Goal: Transaction & Acquisition: Purchase product/service

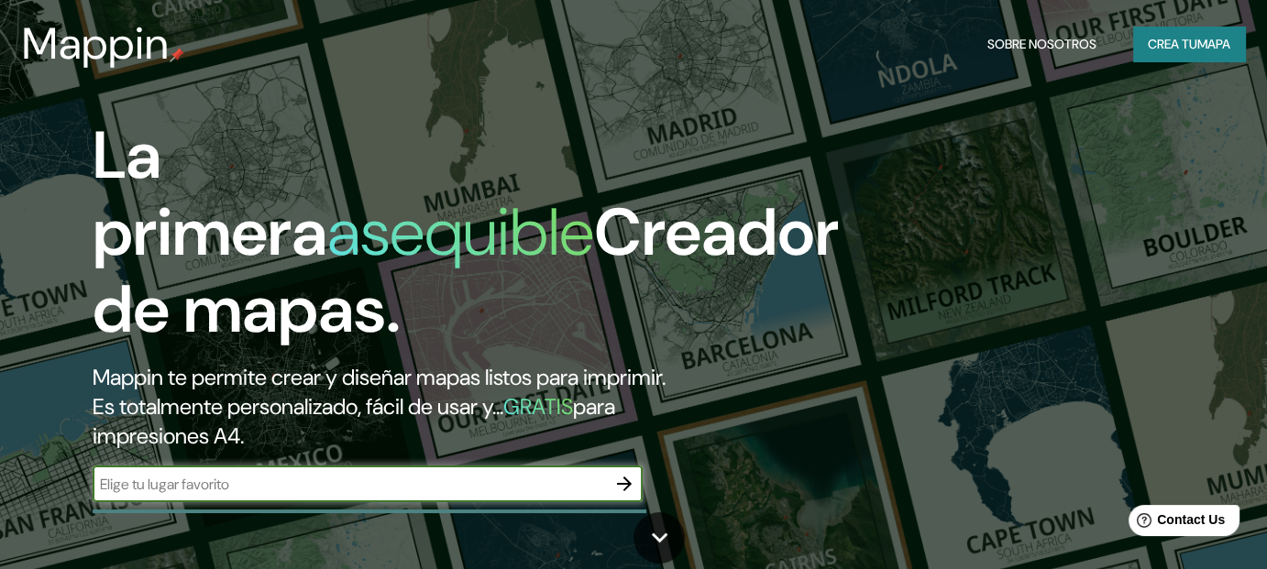
click at [473, 474] on input "text" at bounding box center [349, 484] width 513 height 21
type input "[GEOGRAPHIC_DATA], [GEOGRAPHIC_DATA]"
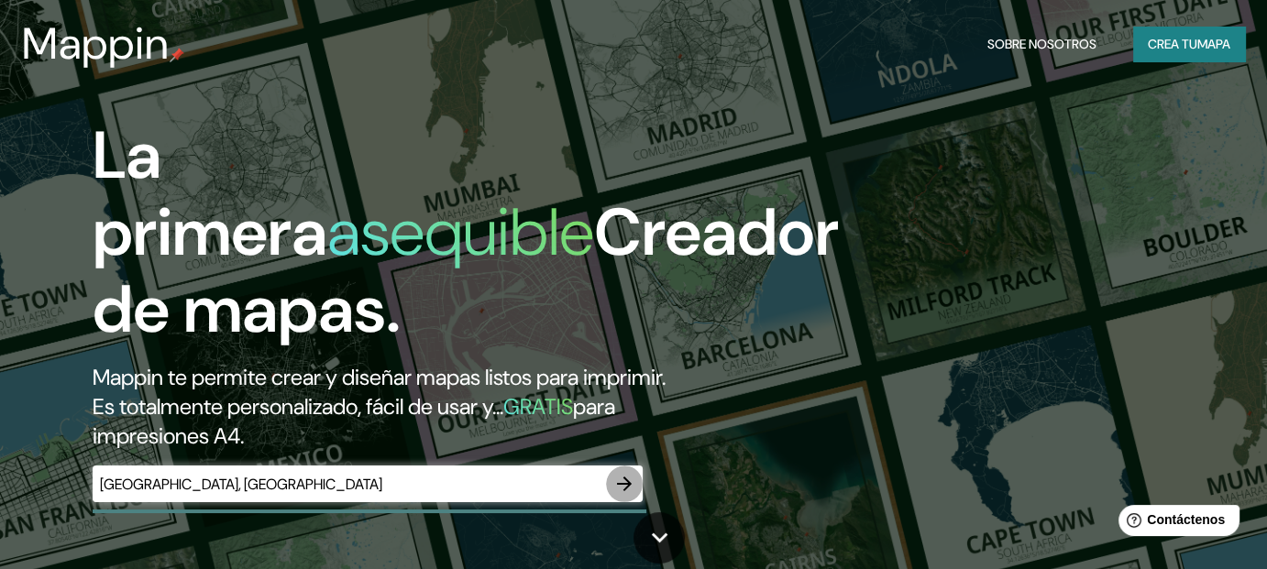
click at [631, 494] on icon "button" at bounding box center [624, 484] width 22 height 22
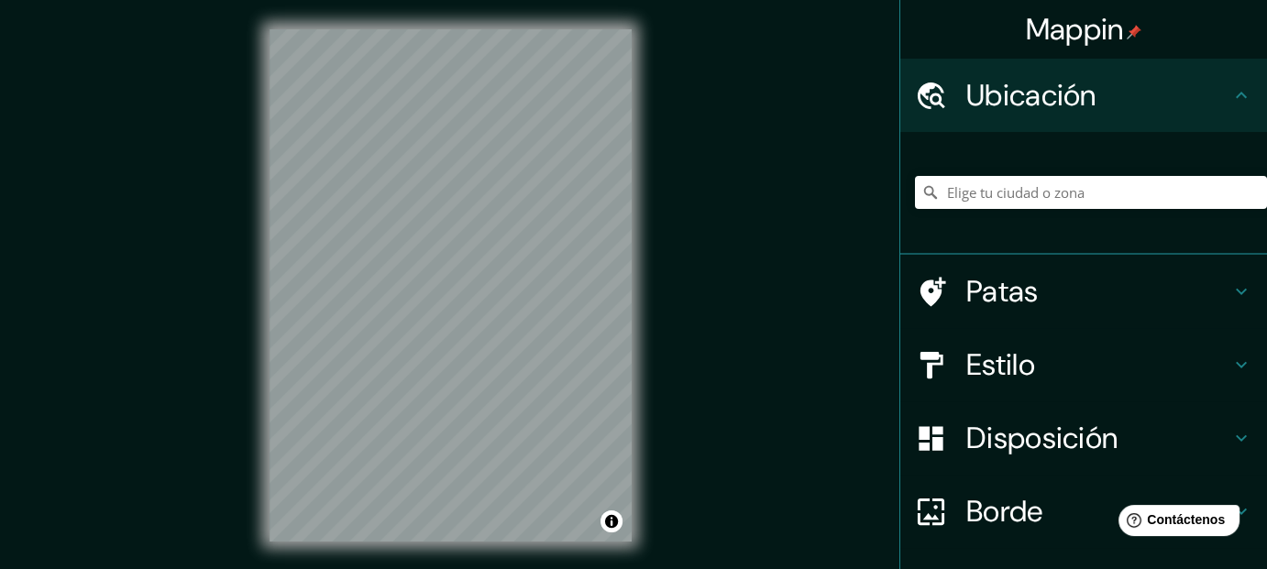
click at [643, 312] on div "© Mapbox © OpenStreetMap Improve this map" at bounding box center [450, 285] width 421 height 571
click at [442, 252] on div at bounding box center [445, 255] width 15 height 15
click at [1071, 294] on h4 "Patas" at bounding box center [1098, 291] width 264 height 37
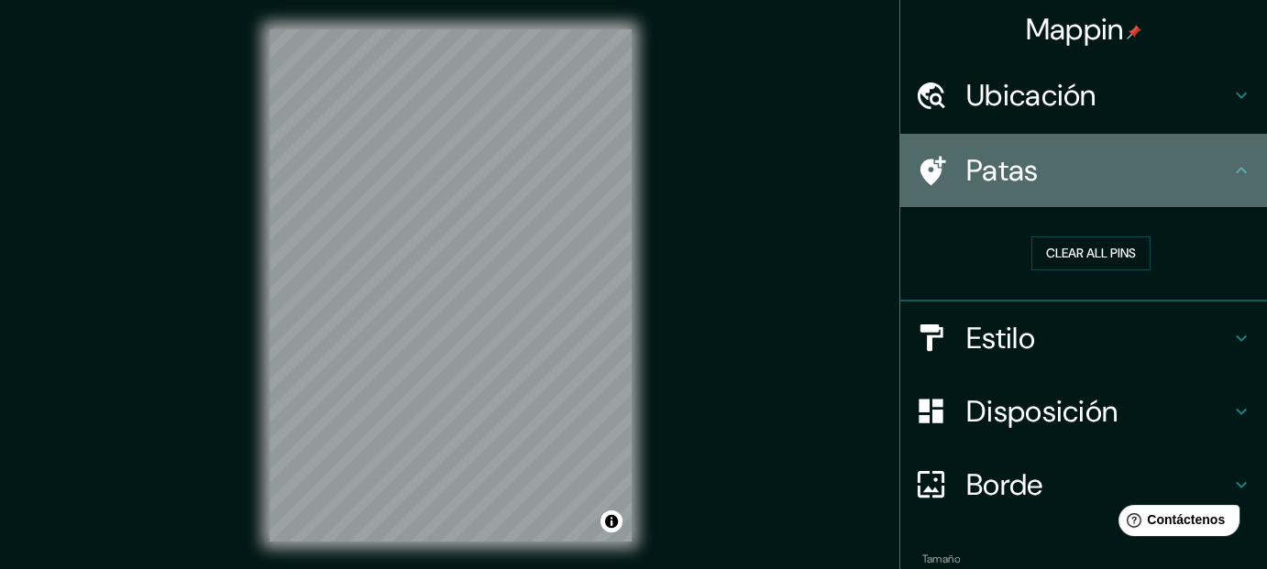
click at [1181, 184] on h4 "Patas" at bounding box center [1098, 170] width 264 height 37
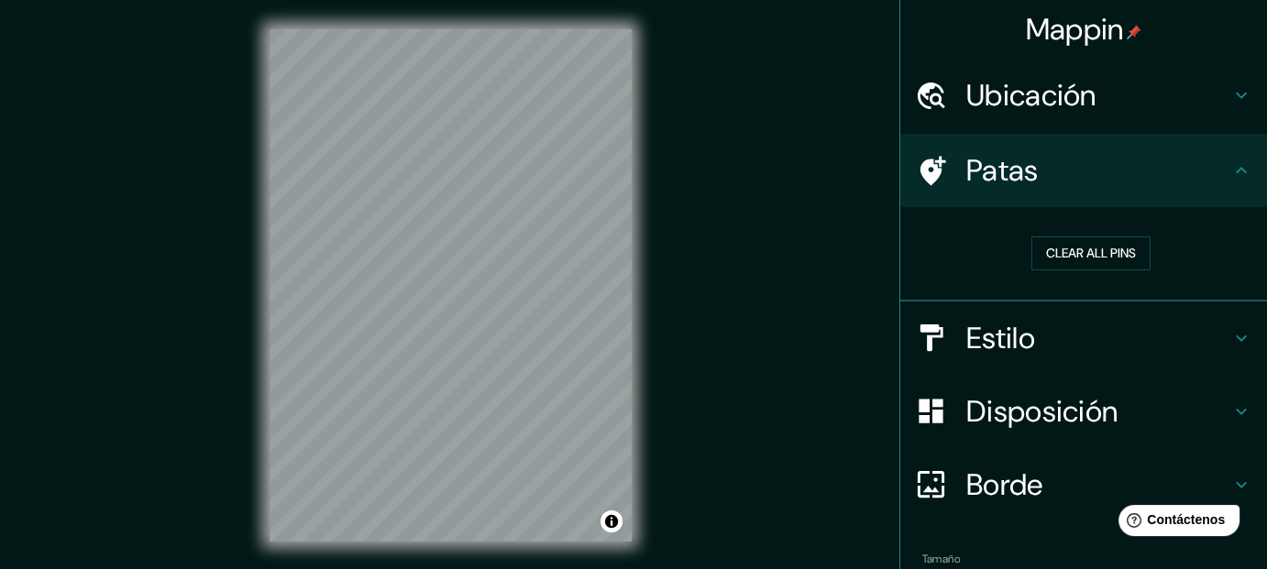
click at [1126, 332] on h4 "Estilo" at bounding box center [1098, 338] width 264 height 37
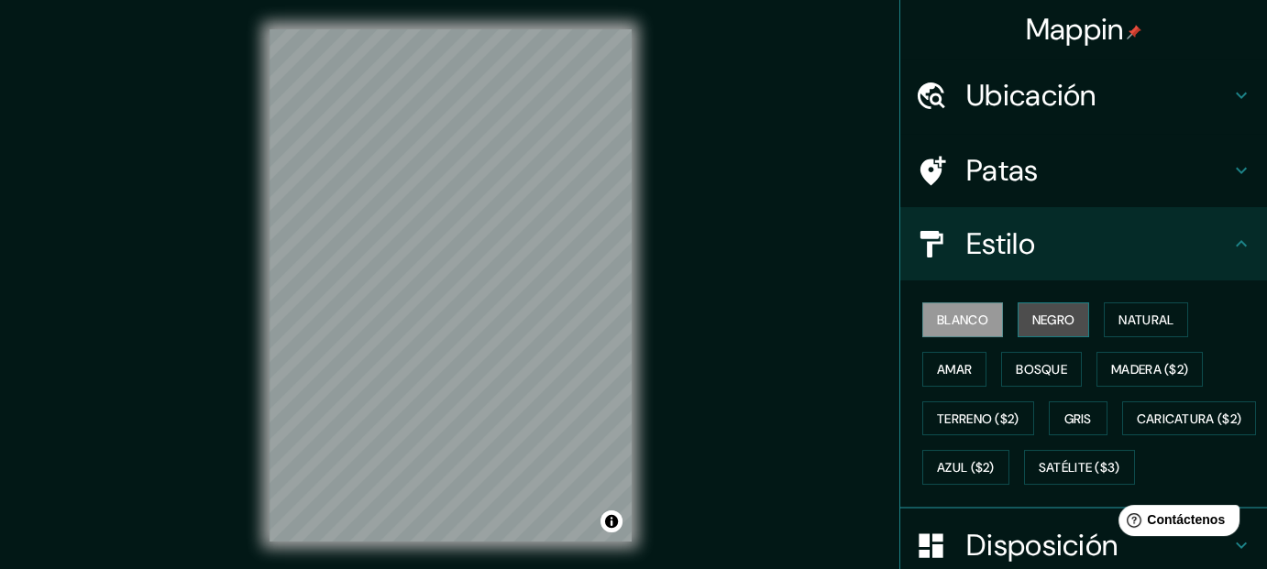
click at [1056, 314] on font "Negro" at bounding box center [1053, 320] width 43 height 17
click at [973, 312] on font "Blanco" at bounding box center [962, 320] width 51 height 17
click at [1143, 314] on font "Natural" at bounding box center [1145, 320] width 55 height 17
click at [944, 308] on font "Blanco" at bounding box center [962, 320] width 51 height 24
click at [1163, 248] on h4 "Estilo" at bounding box center [1098, 244] width 264 height 37
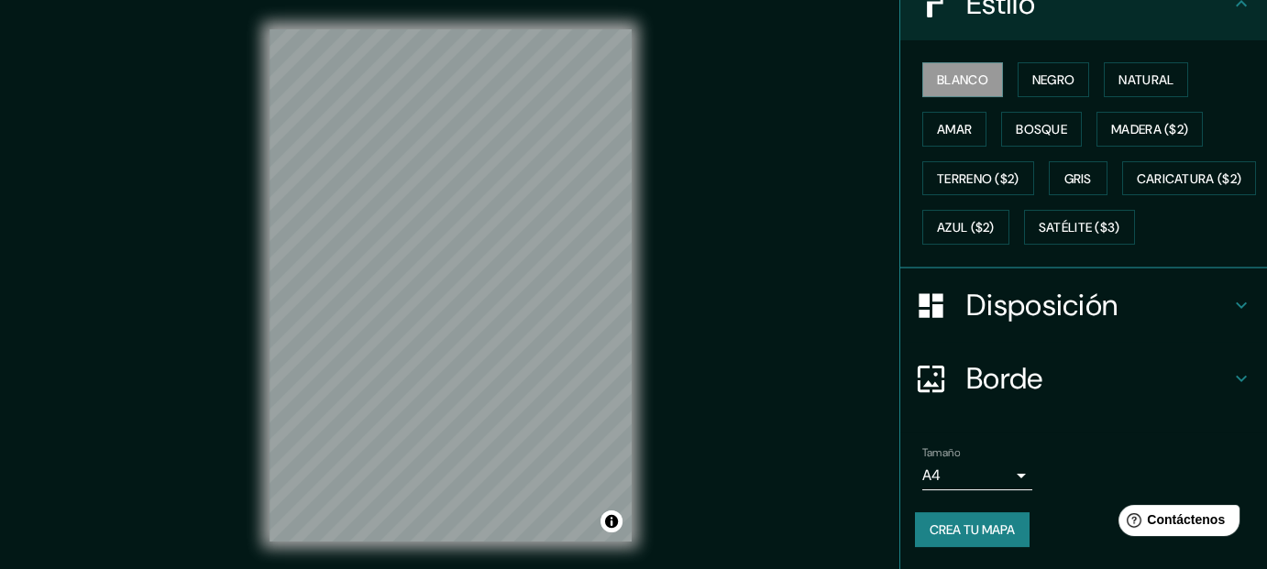
scroll to position [283, 0]
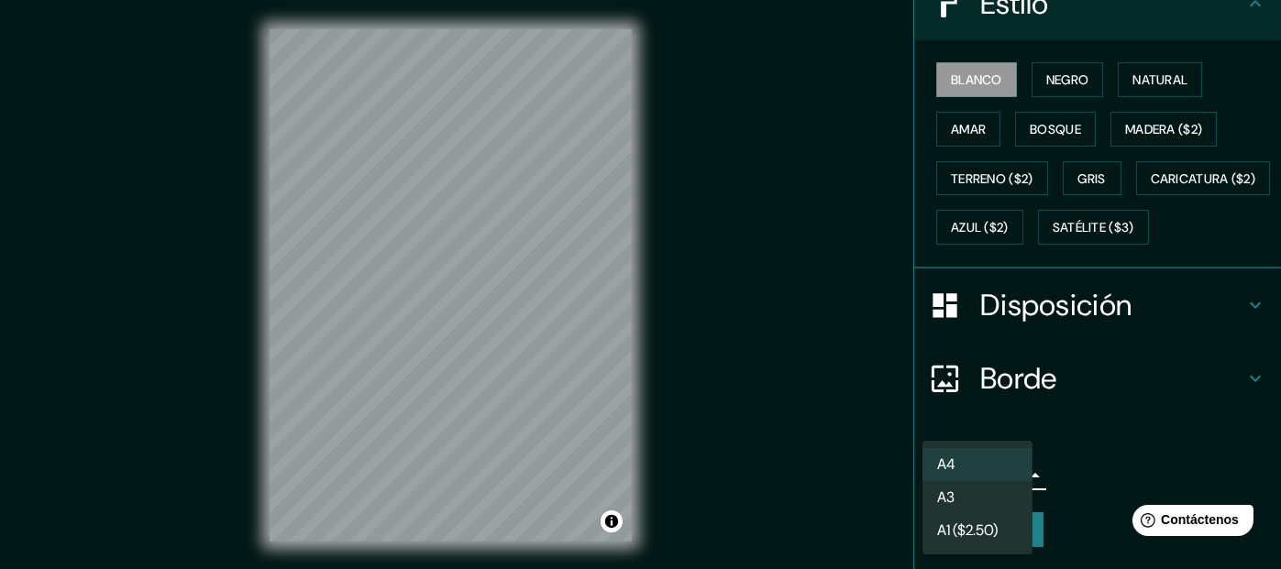
click at [1008, 485] on body "Mappin Ubicación Patas Estilo Blanco Negro Natural [PERSON_NAME] ($2) Terreno (…" at bounding box center [640, 284] width 1281 height 569
click at [1074, 476] on div at bounding box center [640, 284] width 1281 height 569
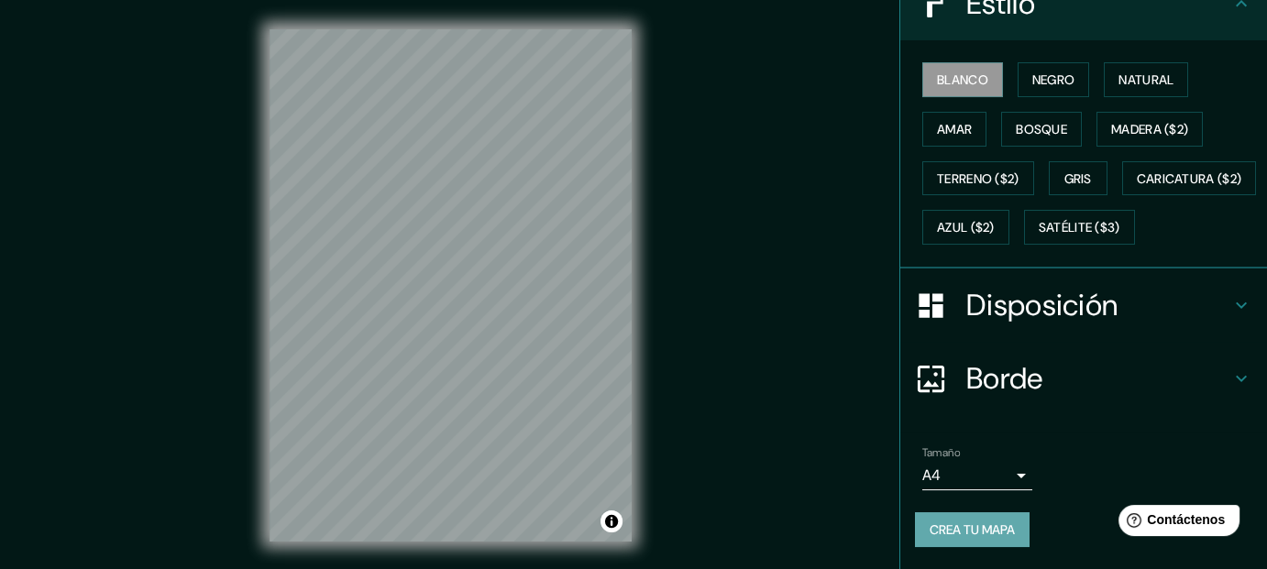
click at [990, 527] on font "Crea tu mapa" at bounding box center [972, 530] width 85 height 17
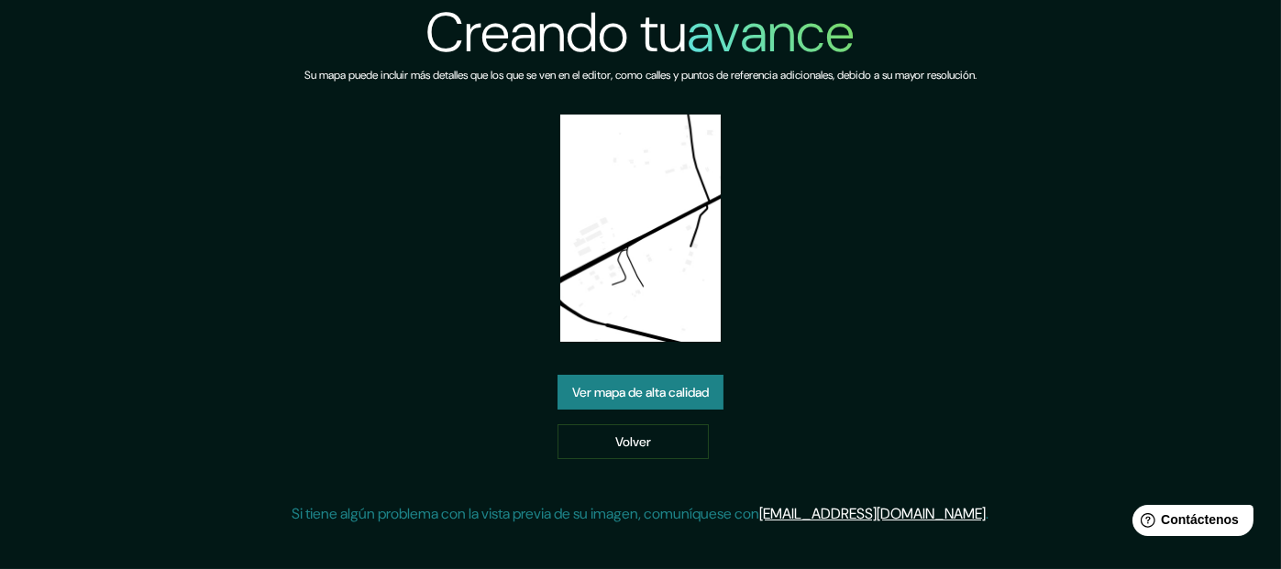
click at [656, 385] on font "Ver mapa de alta calidad" at bounding box center [640, 393] width 137 height 17
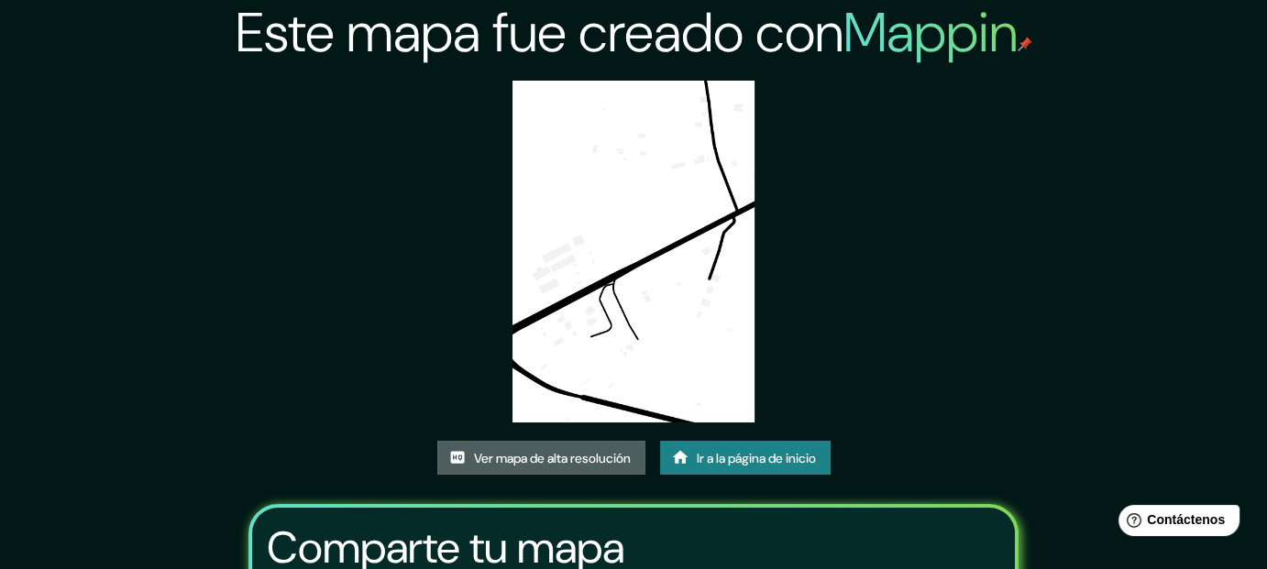
click at [595, 461] on font "Ver mapa de alta resolución" at bounding box center [552, 458] width 157 height 17
